Goal: Task Accomplishment & Management: Complete application form

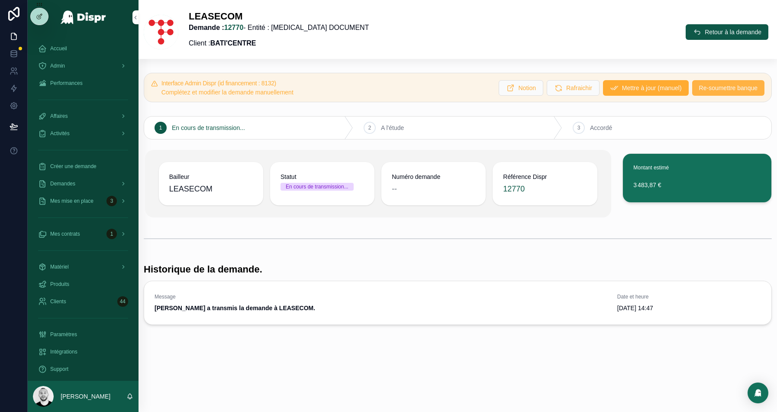
click at [731, 83] on button "Re-soumettre banque" at bounding box center [728, 88] width 72 height 16
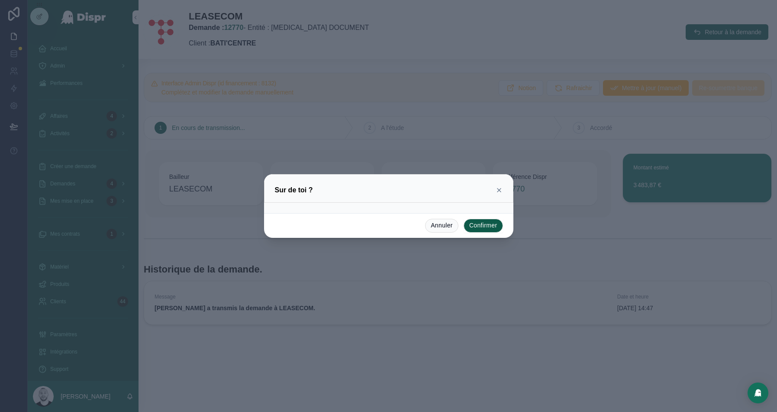
click at [486, 230] on button "Confirmer" at bounding box center [483, 226] width 39 height 14
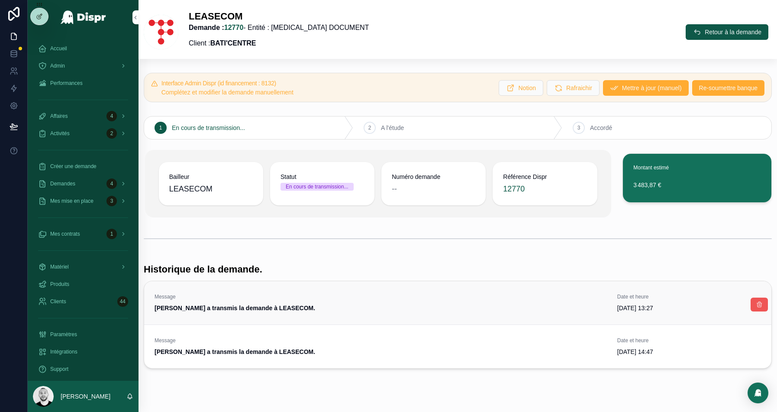
click at [762, 301] on icon "scrollable content" at bounding box center [759, 304] width 7 height 7
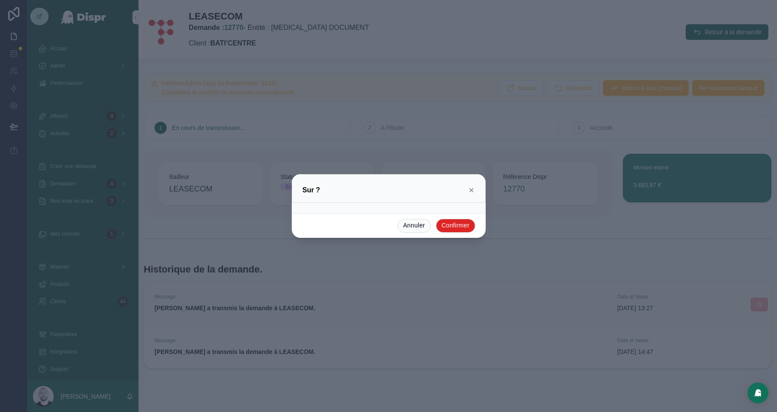
click at [458, 225] on button "Confirmer" at bounding box center [455, 226] width 39 height 14
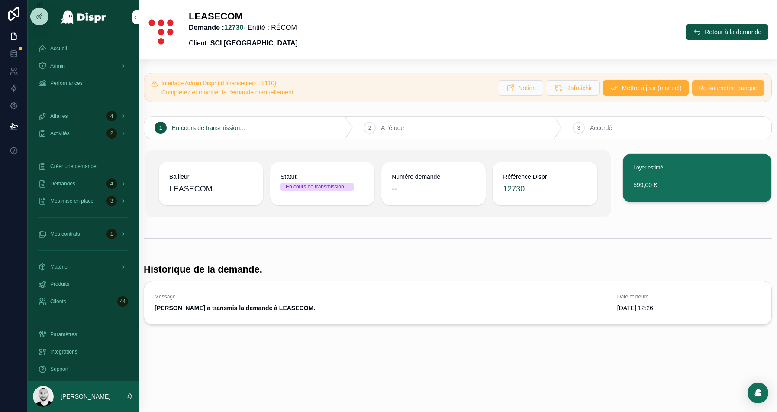
click at [712, 84] on span "Re-soumettre banque" at bounding box center [728, 88] width 58 height 9
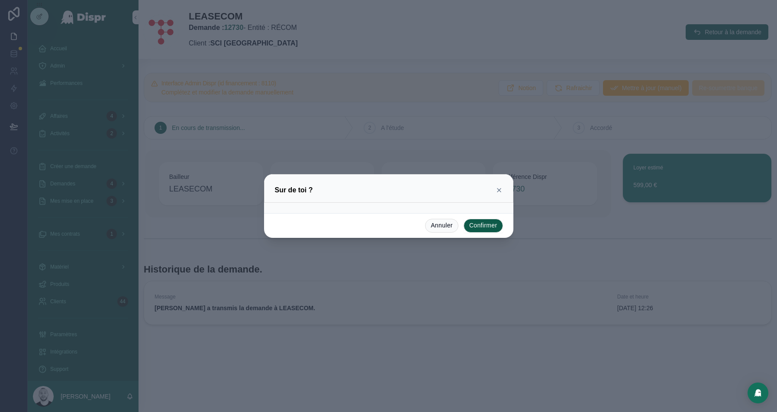
click at [470, 224] on button "Confirmer" at bounding box center [483, 226] width 39 height 14
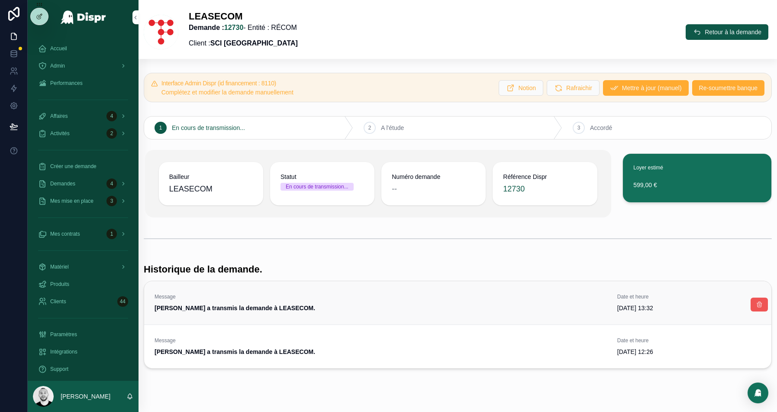
click at [759, 299] on button "scrollable content" at bounding box center [759, 304] width 17 height 14
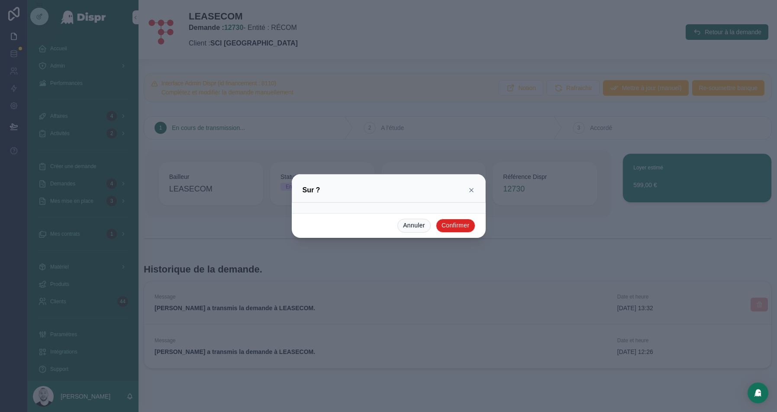
click at [458, 224] on button "Confirmer" at bounding box center [455, 226] width 39 height 14
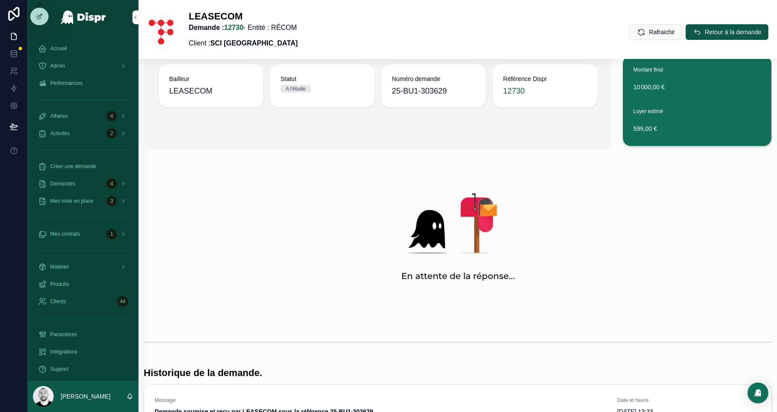
scroll to position [215, 0]
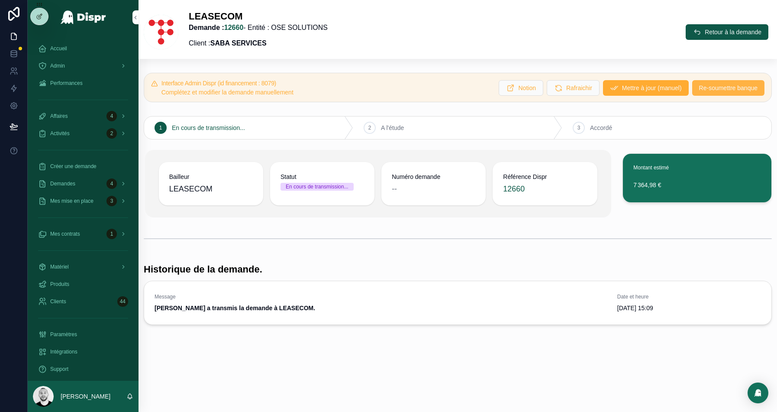
click at [718, 90] on span "Re-soumettre banque" at bounding box center [728, 88] width 58 height 9
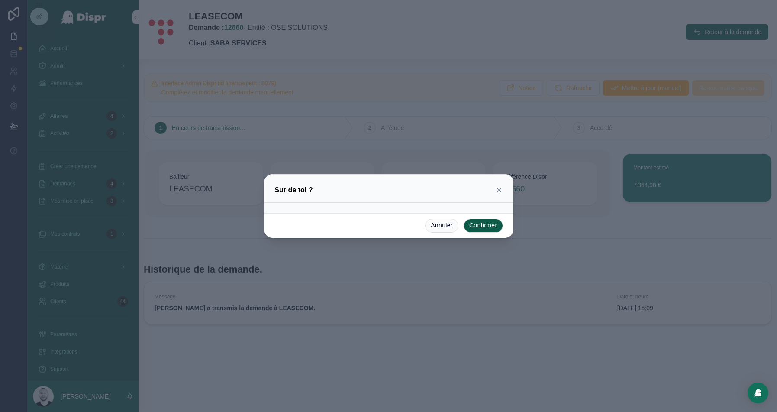
click at [480, 221] on button "Confirmer" at bounding box center [483, 226] width 39 height 14
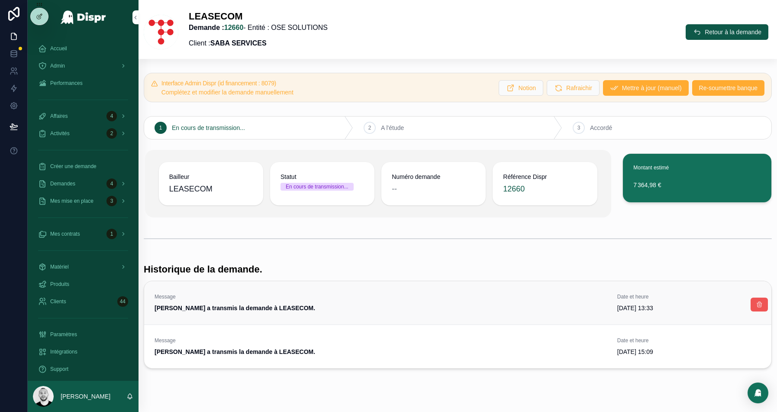
click at [758, 302] on icon "scrollable content" at bounding box center [759, 304] width 7 height 7
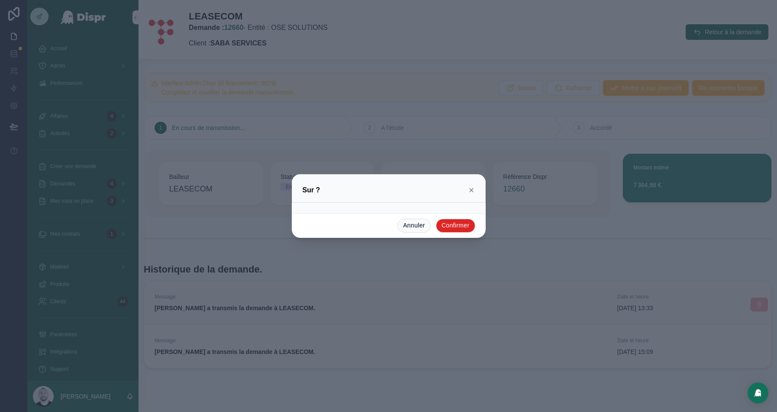
click at [462, 229] on button "Confirmer" at bounding box center [455, 226] width 39 height 14
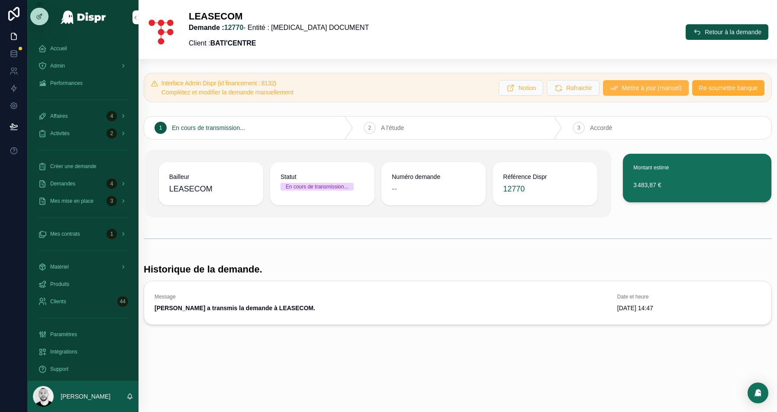
click at [626, 84] on span "Mettre à jour (manuel)" at bounding box center [652, 88] width 60 height 9
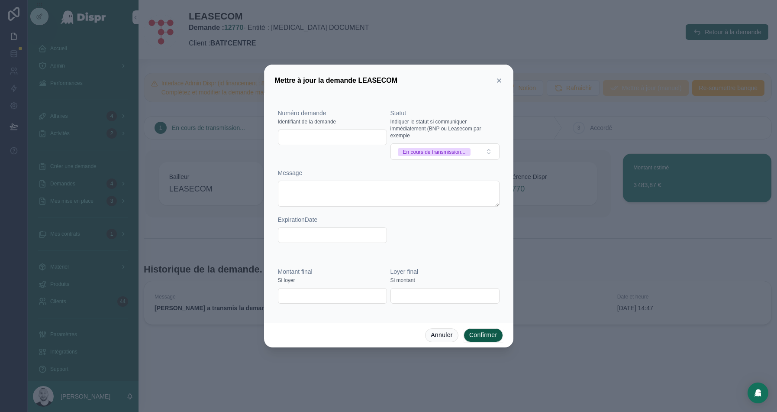
click at [309, 136] on input "text" at bounding box center [332, 137] width 108 height 12
paste input "**********"
type input "**********"
click at [448, 154] on div "En cours de transmission..." at bounding box center [434, 152] width 63 height 8
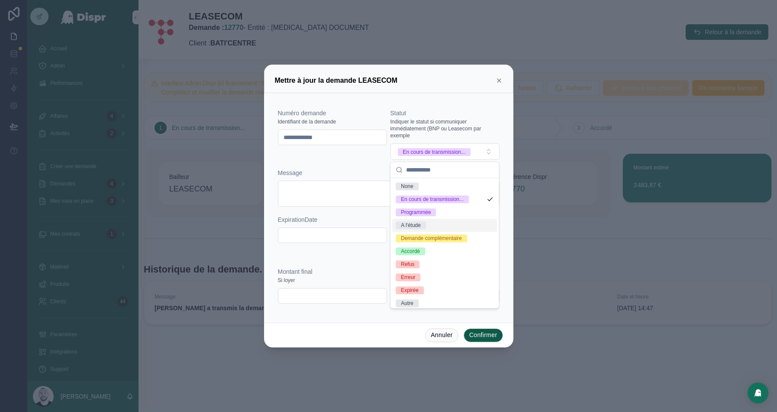
click at [416, 221] on div "A l'étude" at bounding box center [411, 225] width 20 height 8
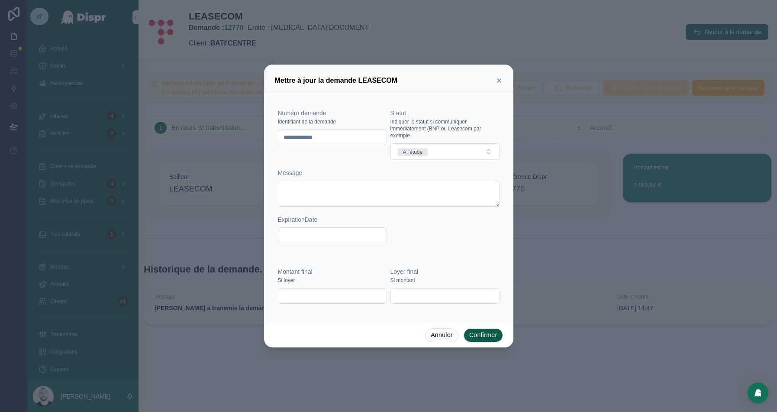
click at [314, 294] on input "text" at bounding box center [332, 296] width 108 height 12
paste input "**********"
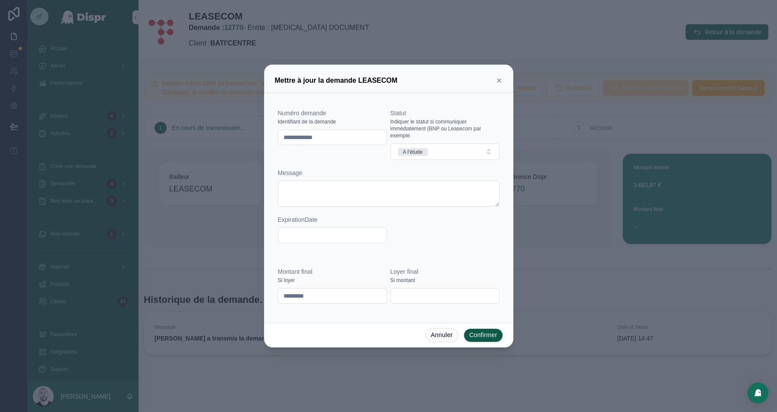
type input "*********"
click at [485, 340] on button "Confirmer" at bounding box center [483, 335] width 39 height 14
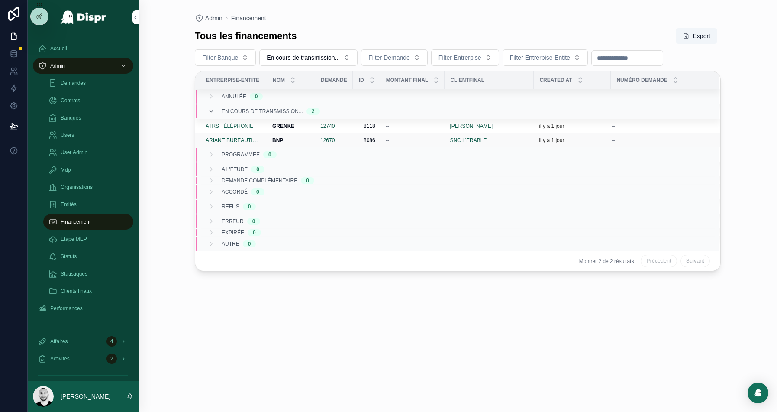
click at [292, 137] on div "BNP BNP" at bounding box center [291, 140] width 38 height 7
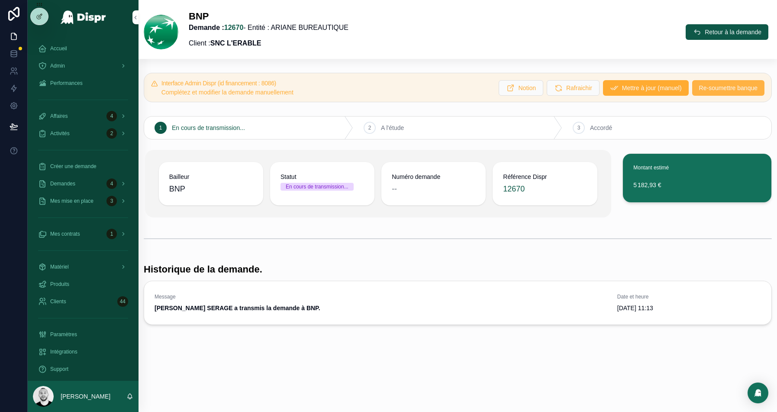
click at [714, 88] on span "Re-soumettre banque" at bounding box center [728, 88] width 58 height 9
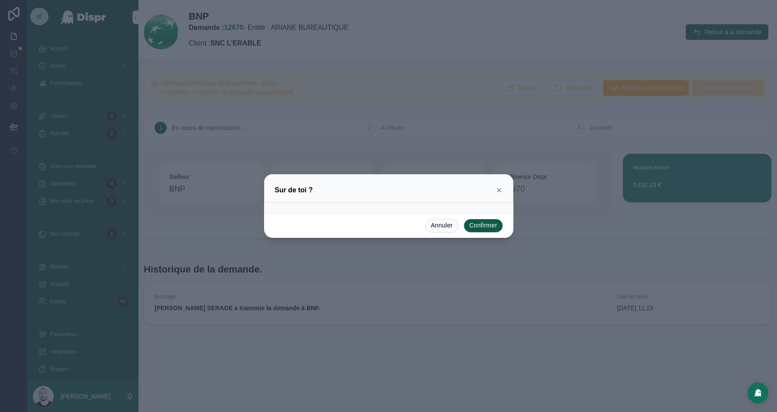
click at [491, 226] on button "Confirmer" at bounding box center [483, 226] width 39 height 14
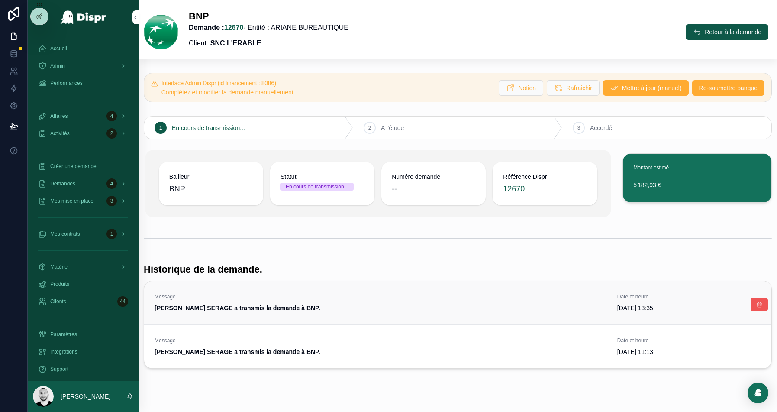
click at [761, 302] on icon "scrollable content" at bounding box center [759, 304] width 7 height 7
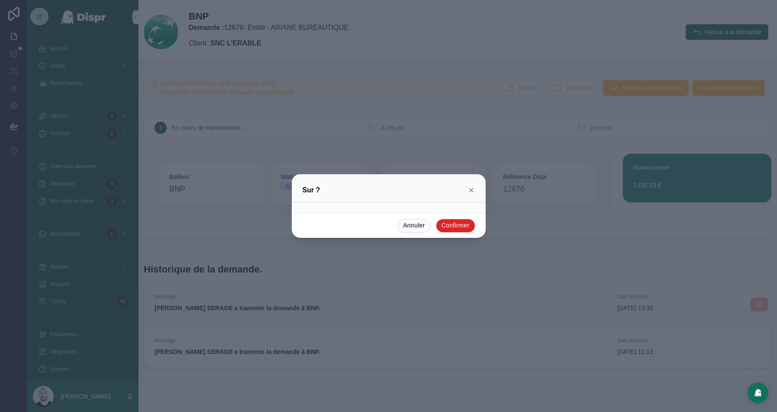
click at [459, 227] on button "Confirmer" at bounding box center [455, 226] width 39 height 14
